Goal: Find contact information: Find contact information

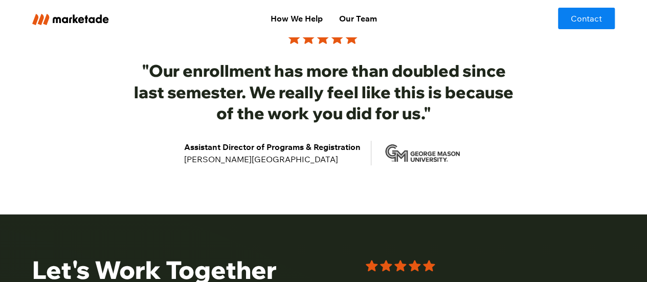
scroll to position [2036, 0]
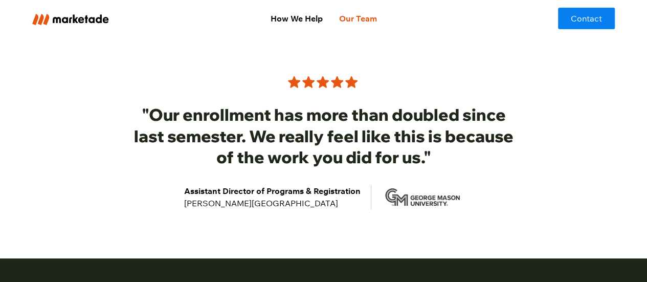
click at [362, 19] on link "Our Team" at bounding box center [357, 18] width 54 height 20
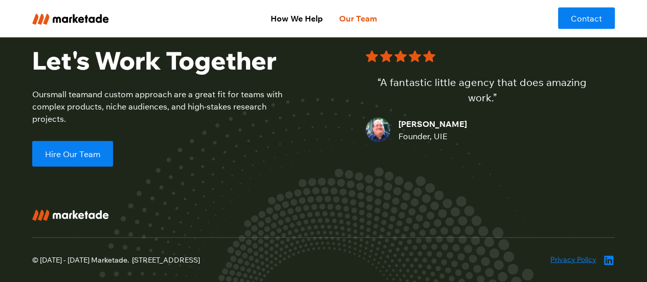
scroll to position [1007, 0]
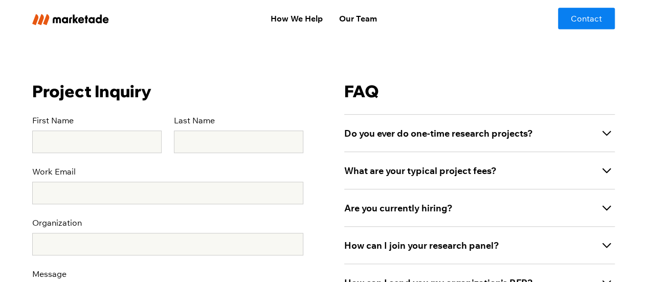
scroll to position [307, 0]
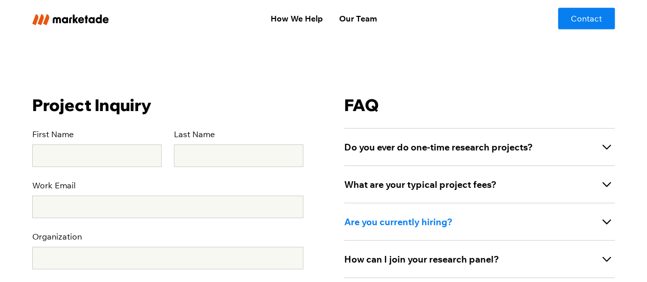
click at [392, 236] on div "Are you currently hiring?" at bounding box center [479, 220] width 270 height 37
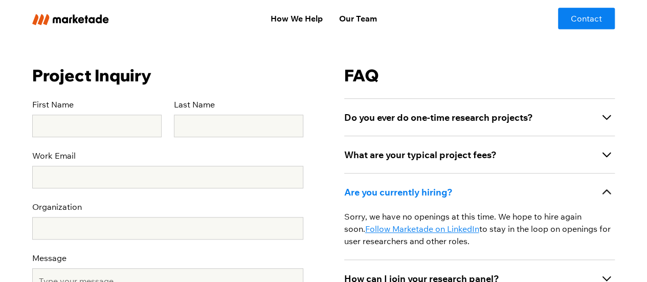
scroll to position [358, 0]
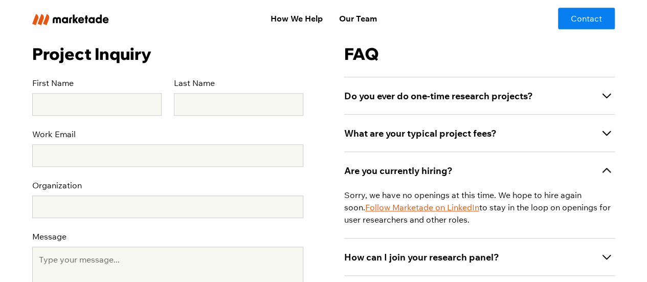
click at [396, 210] on link "Follow Marketade on LinkedIn" at bounding box center [422, 207] width 114 height 10
